Goal: Find contact information: Obtain details needed to contact an individual or organization

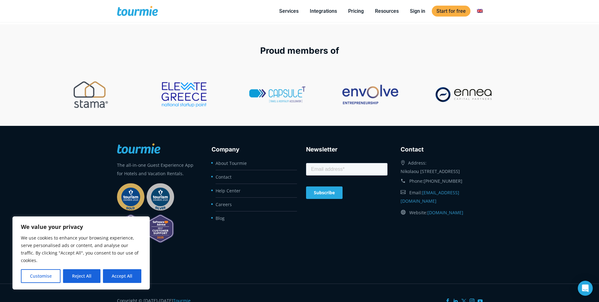
scroll to position [2586, 0]
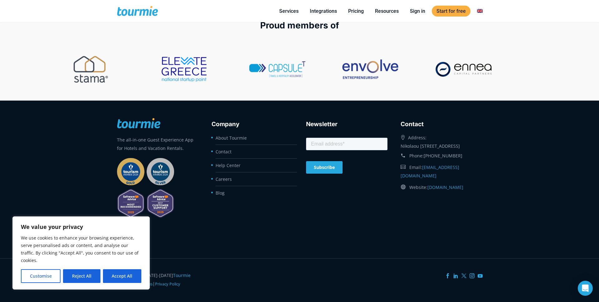
click at [114, 281] on button "Accept All" at bounding box center [122, 276] width 38 height 14
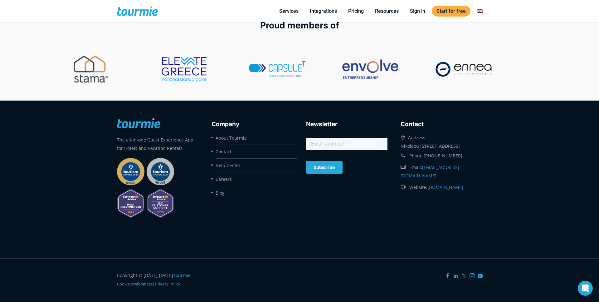
checkbox input "true"
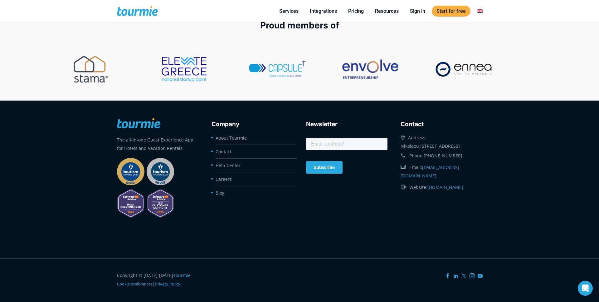
click at [169, 283] on link "Privacy Policy" at bounding box center [167, 284] width 25 height 6
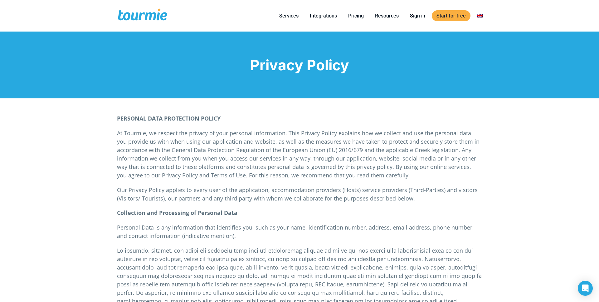
checkbox input "true"
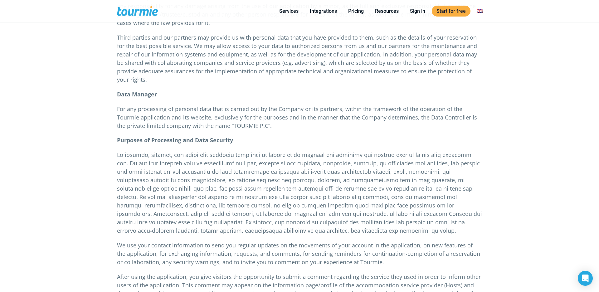
scroll to position [459, 0]
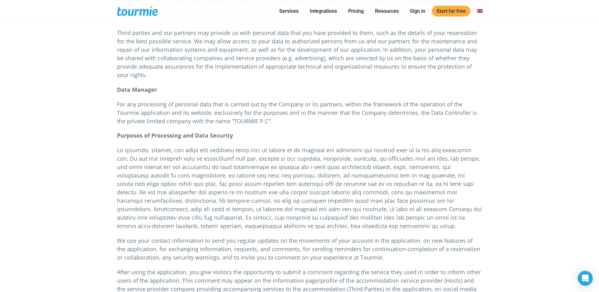
drag, startPoint x: 214, startPoint y: 116, endPoint x: 213, endPoint y: 120, distance: 4.2
click at [208, 116] on p "For any processing of personal data that is carried out by the Company or its p…" at bounding box center [299, 112] width 365 height 25
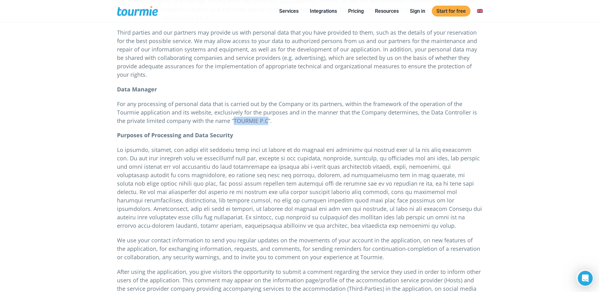
drag, startPoint x: 233, startPoint y: 111, endPoint x: 268, endPoint y: 111, distance: 35.6
click at [268, 111] on p "For any processing of personal data that is carried out by the Company or its p…" at bounding box center [299, 112] width 365 height 25
copy p "TOURMIE P.C"
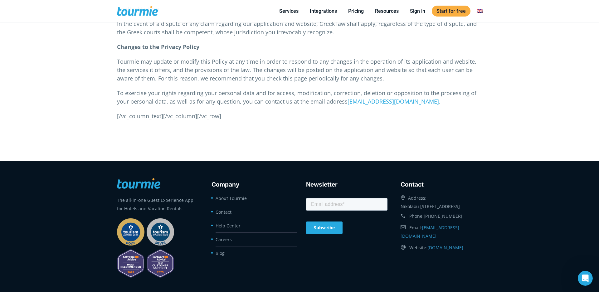
scroll to position [1965, 0]
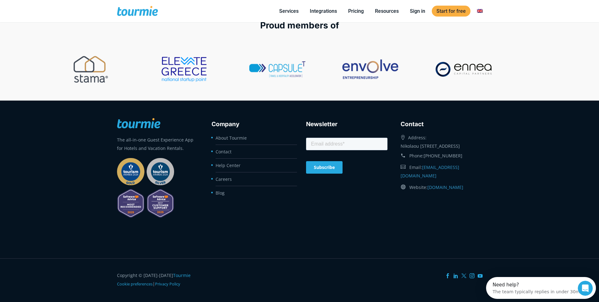
drag, startPoint x: 416, startPoint y: 150, endPoint x: 399, endPoint y: 147, distance: 16.8
click at [399, 147] on div "Contact Address: Nikolaou Stavrinidi 16, Heraklion 71409, Greece Phone: +30 215…" at bounding box center [441, 153] width 95 height 80
copy div "Nikolaou [STREET_ADDRESS]"
